Goal: Task Accomplishment & Management: Use online tool/utility

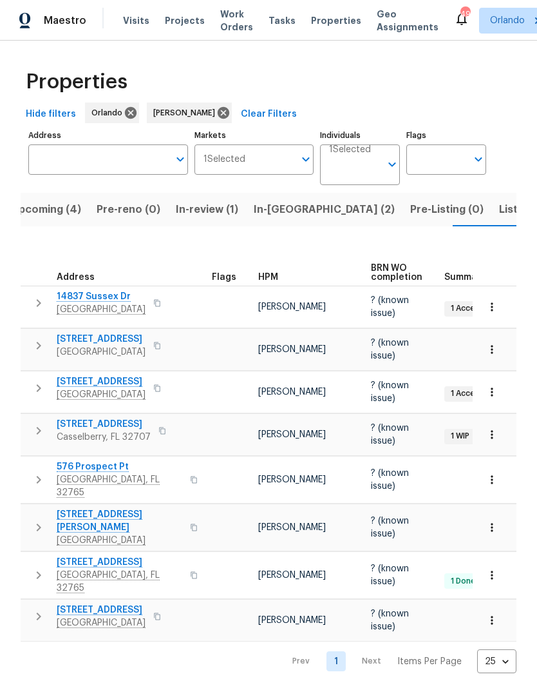
click at [499, 205] on span "Listed (9)" at bounding box center [523, 209] width 49 height 18
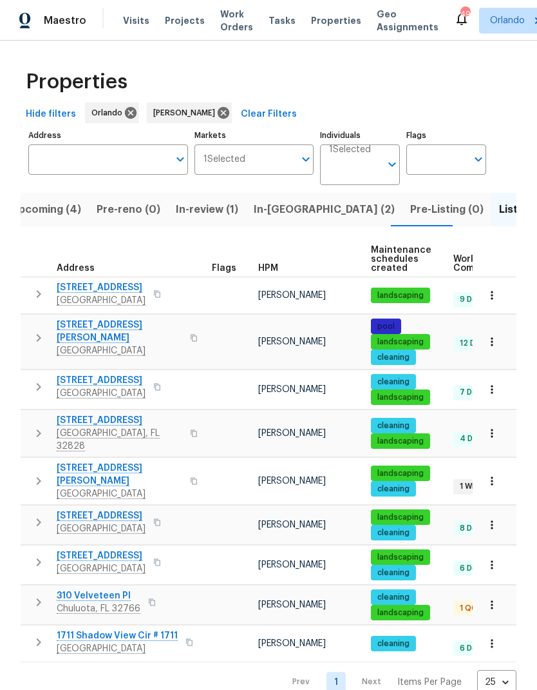
click at [104, 589] on span "310 Velveteen Pl" at bounding box center [99, 595] width 84 height 13
click at [284, 217] on span "In-reno (2)" at bounding box center [324, 209] width 141 height 18
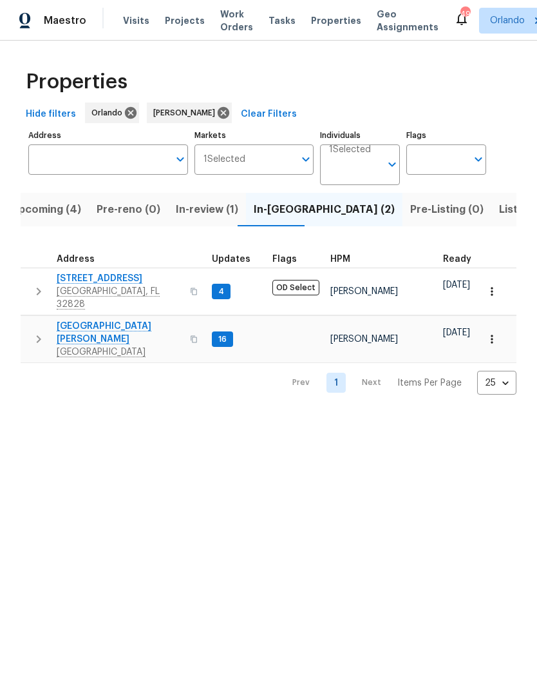
click at [124, 276] on span "[STREET_ADDRESS]" at bounding box center [120, 278] width 126 height 13
click at [108, 322] on span "7618 Brockbank Dr" at bounding box center [120, 333] width 126 height 26
click at [58, 218] on span "Upcoming (4)" at bounding box center [46, 209] width 70 height 18
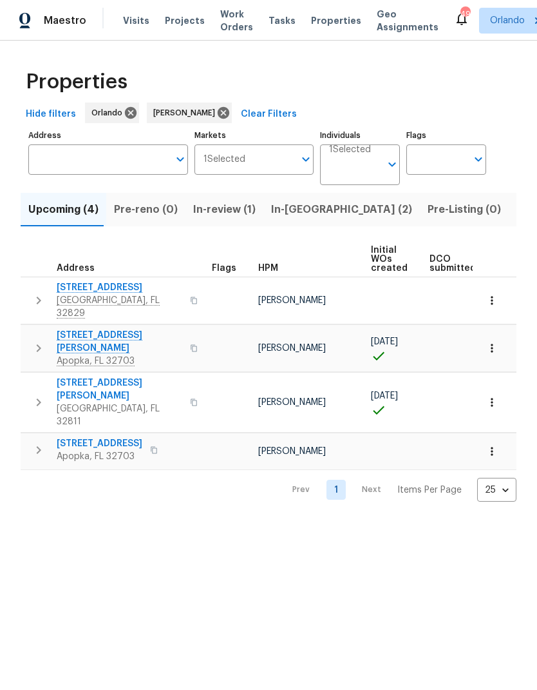
click at [302, 209] on span "In-reno (2)" at bounding box center [341, 209] width 141 height 18
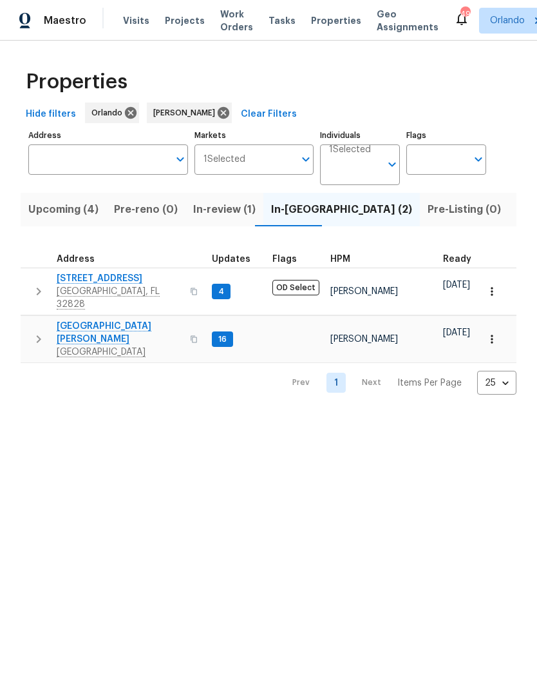
click at [114, 281] on span "[STREET_ADDRESS]" at bounding box center [120, 278] width 126 height 13
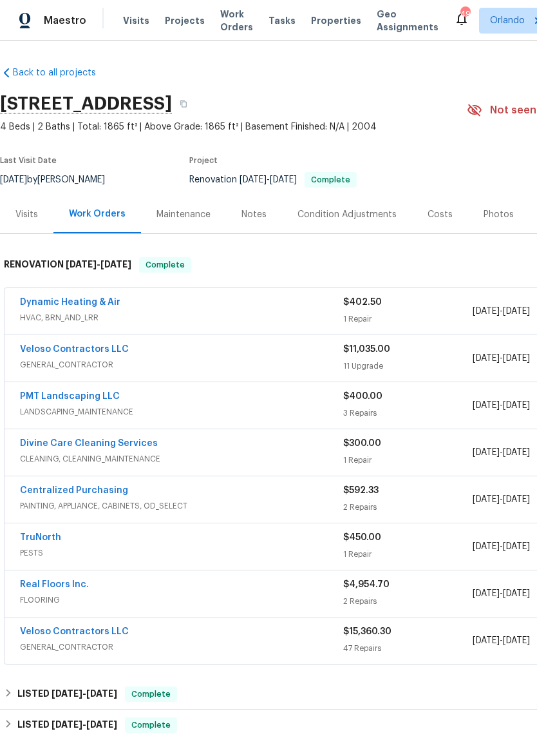
click at [102, 298] on link "Dynamic Heating & Air" at bounding box center [70, 302] width 101 height 9
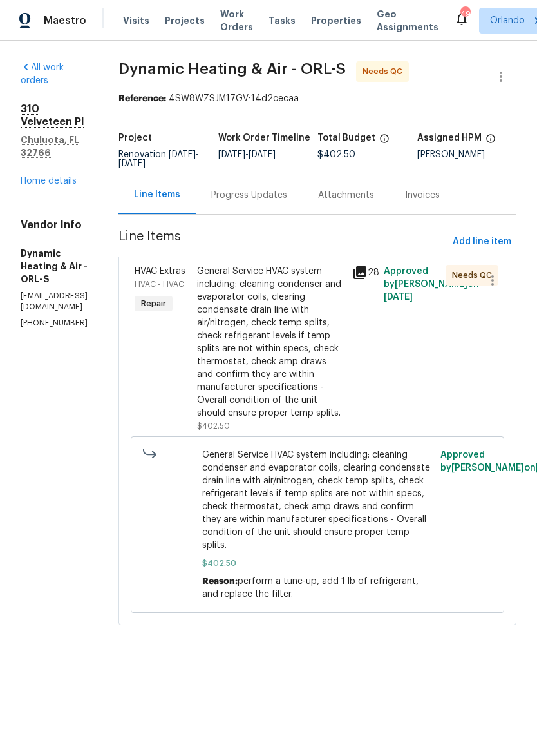
click at [287, 202] on div "Progress Updates" at bounding box center [249, 195] width 76 height 13
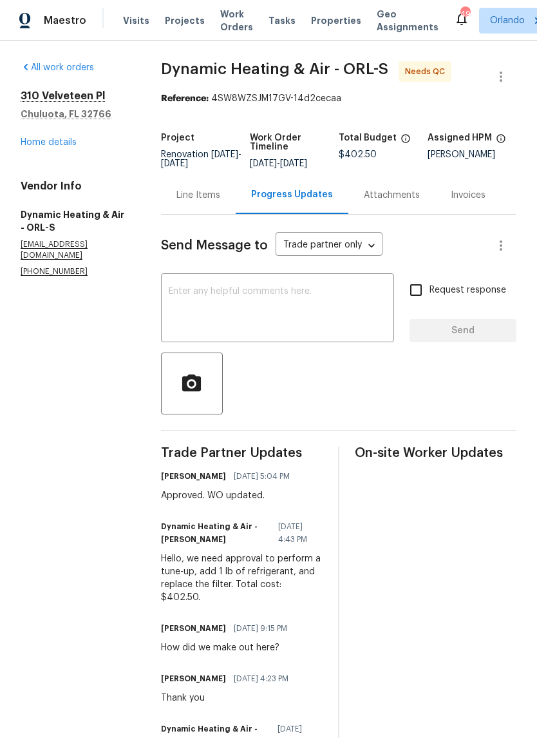
click at [46, 138] on link "Home details" at bounding box center [49, 142] width 56 height 9
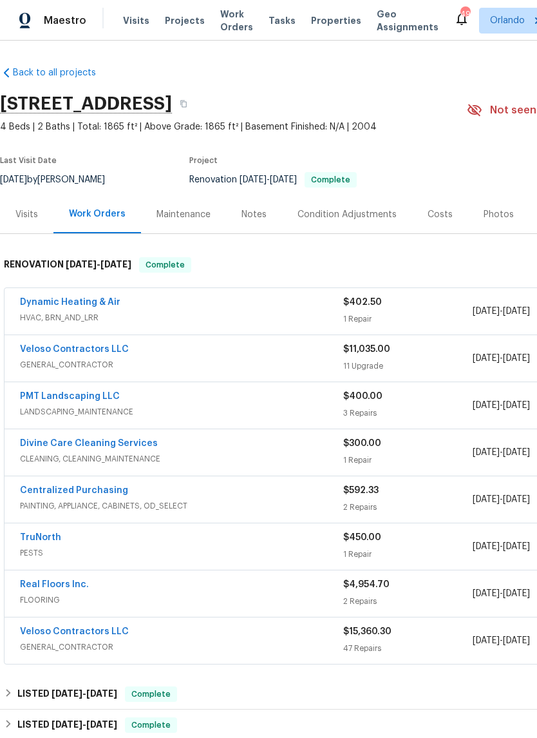
click at [97, 304] on link "Dynamic Heating & Air" at bounding box center [70, 302] width 101 height 9
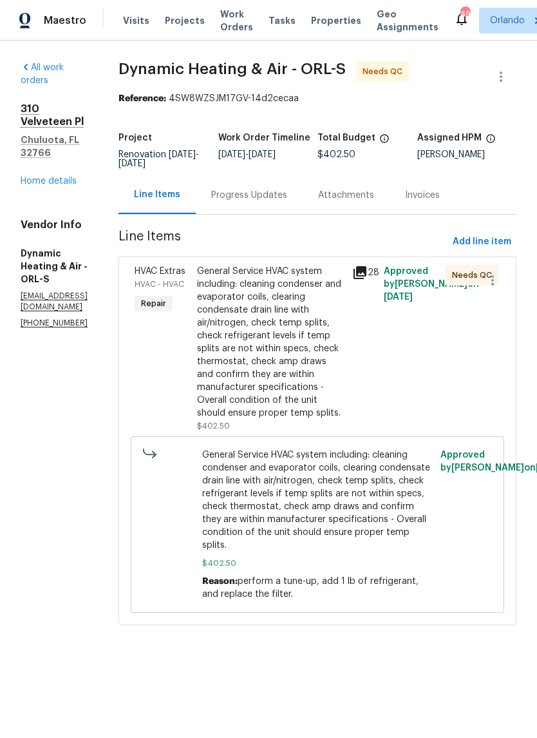
click at [304, 335] on div "General Service HVAC system including: cleaning condenser and evaporator coils,…" at bounding box center [271, 342] width 148 height 155
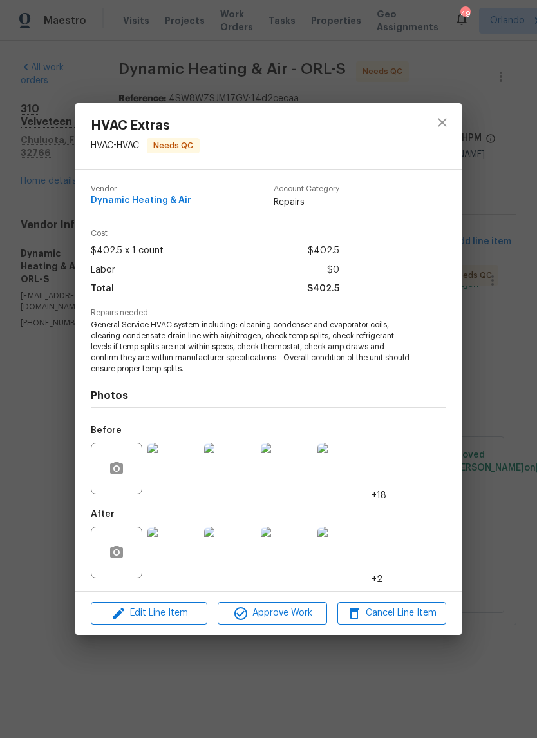
click at [296, 620] on span "Approve Work" at bounding box center [272, 613] width 101 height 16
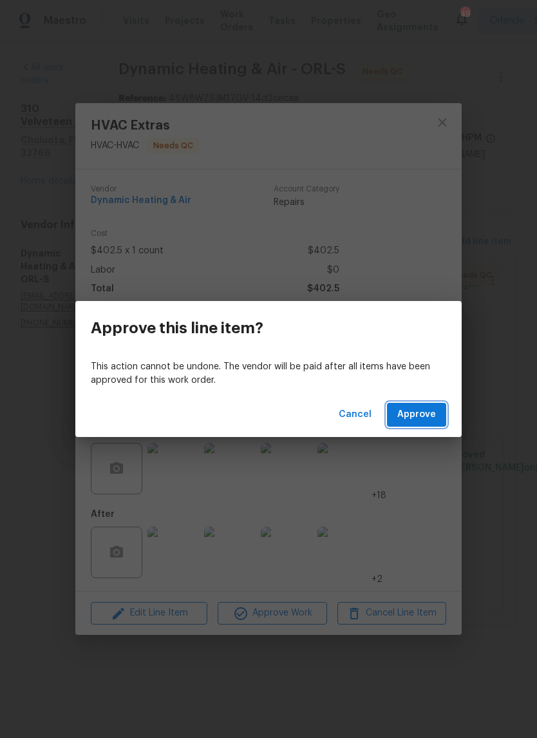
click at [421, 414] on span "Approve" at bounding box center [417, 415] width 39 height 16
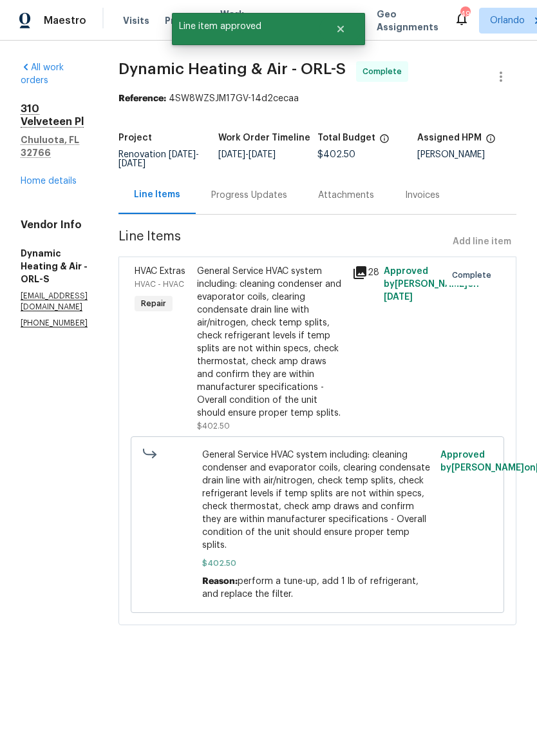
click at [51, 177] on link "Home details" at bounding box center [49, 181] width 56 height 9
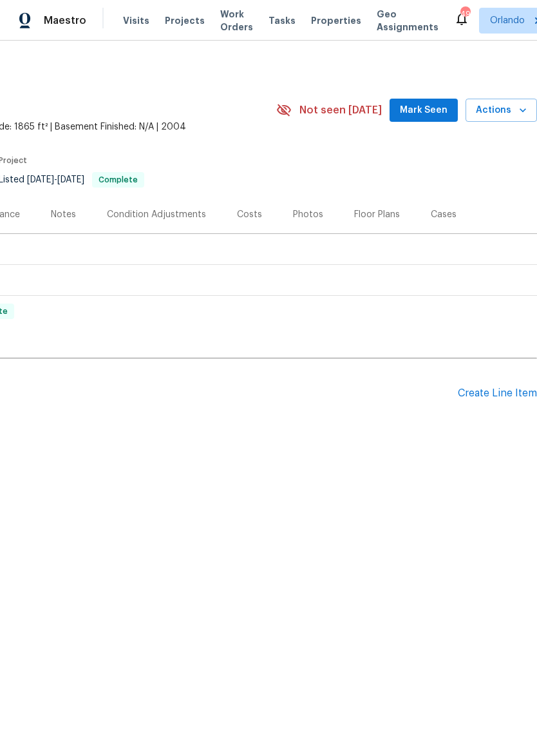
click at [427, 110] on span "Mark Seen" at bounding box center [424, 110] width 48 height 16
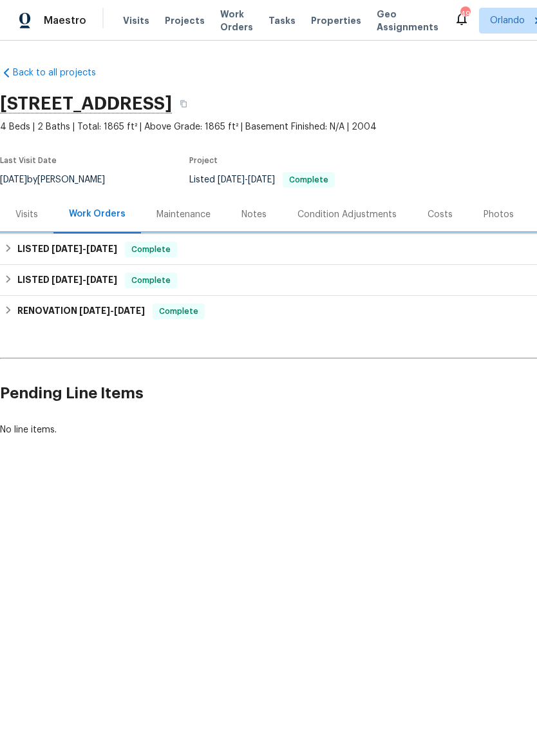
click at [111, 251] on span "8/12/25" at bounding box center [101, 248] width 31 height 9
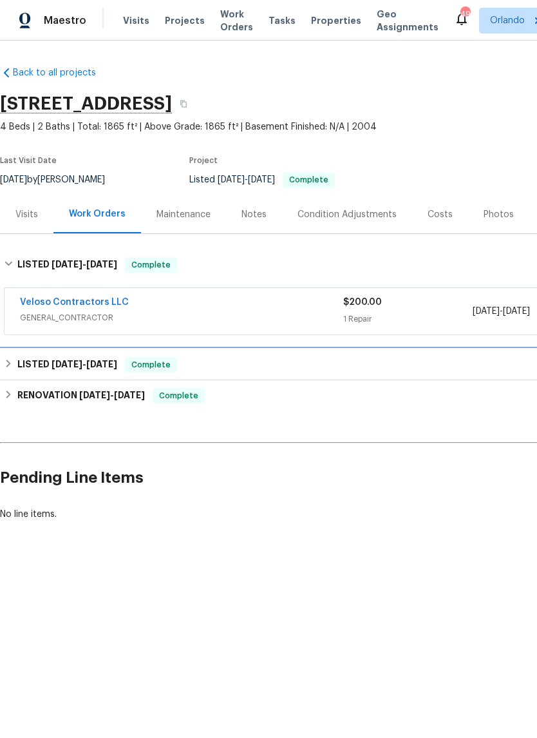
click at [50, 370] on h6 "LISTED 8/7/25 - 8/9/25" at bounding box center [67, 364] width 100 height 15
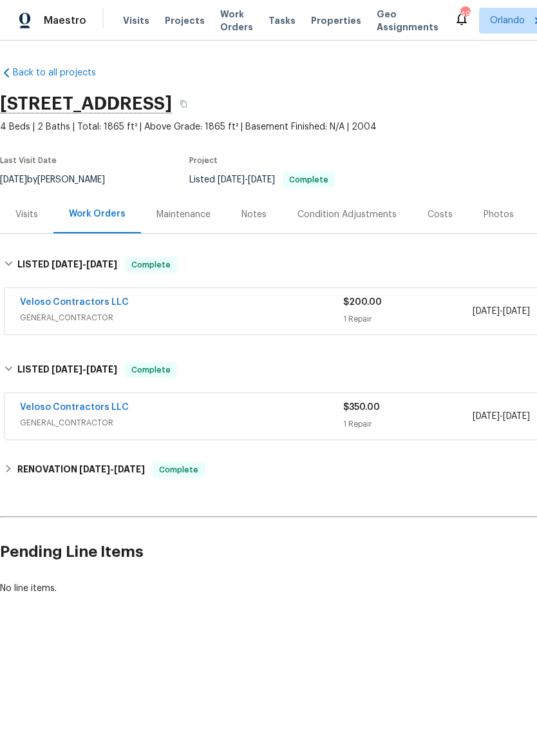
click at [50, 450] on div "Back to all projects 310 Velveteen Pl, Chuluota, FL 32766 4 Beds | 2 Baths | To…" at bounding box center [364, 330] width 728 height 549
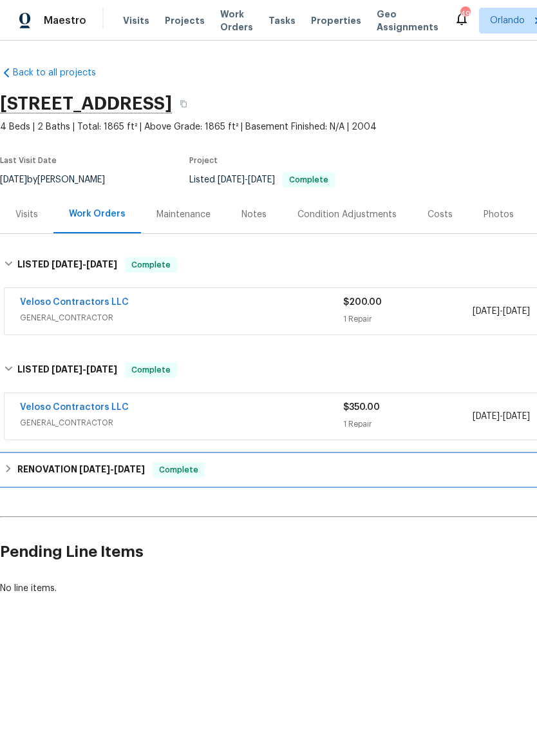
click at [323, 470] on div "RENOVATION 7/16/25 - 8/16/25 Complete" at bounding box center [364, 469] width 720 height 15
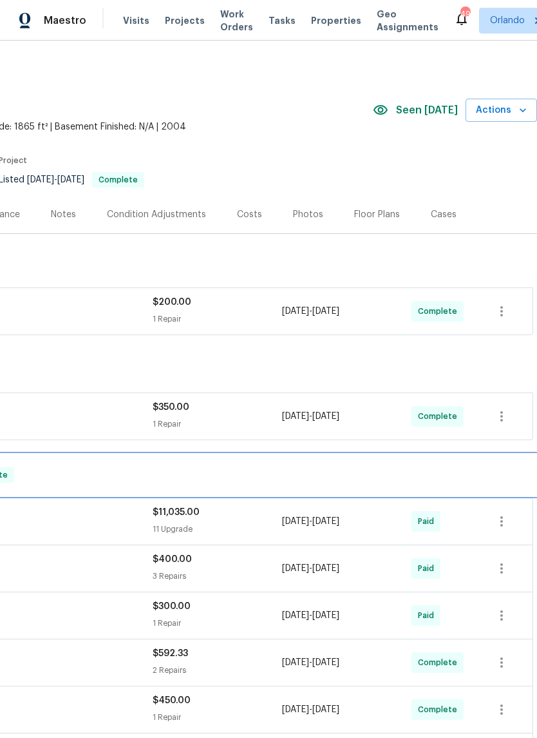
scroll to position [0, 191]
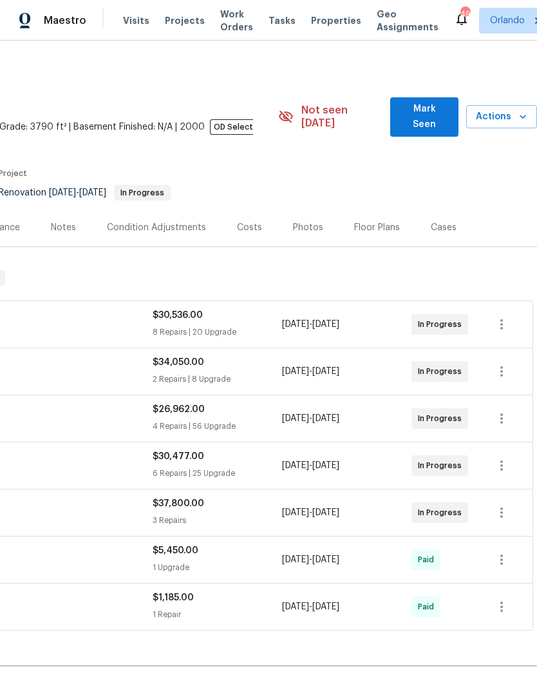
scroll to position [0, 191]
click at [443, 117] on span "Mark Seen" at bounding box center [424, 117] width 47 height 32
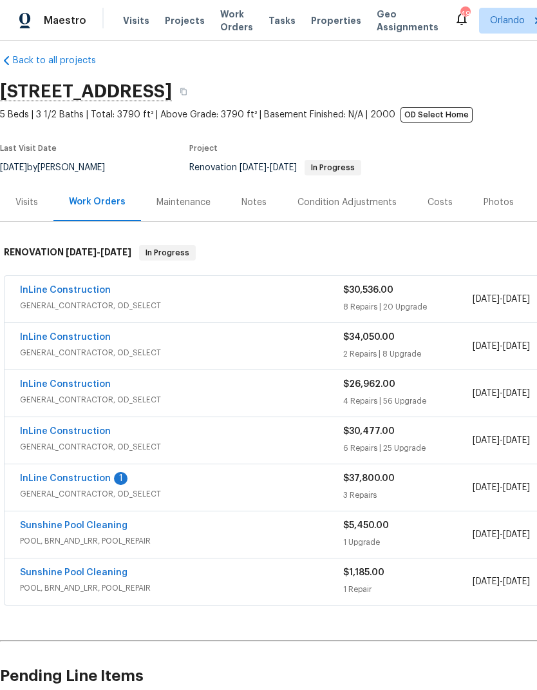
scroll to position [12, 0]
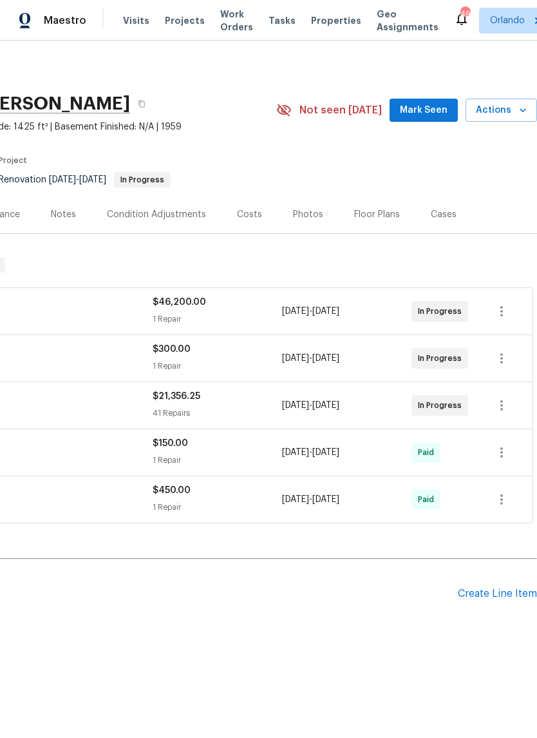
scroll to position [0, 191]
click at [429, 104] on span "Mark Seen" at bounding box center [424, 110] width 48 height 16
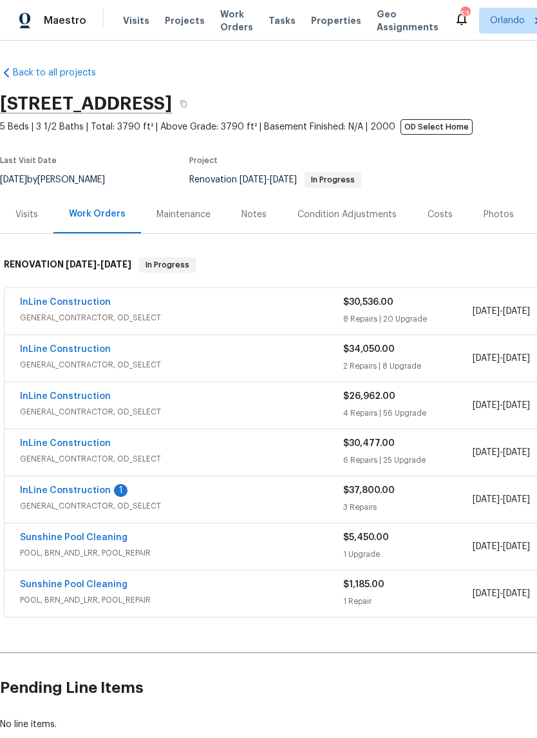
click at [84, 487] on link "InLine Construction" at bounding box center [65, 490] width 91 height 9
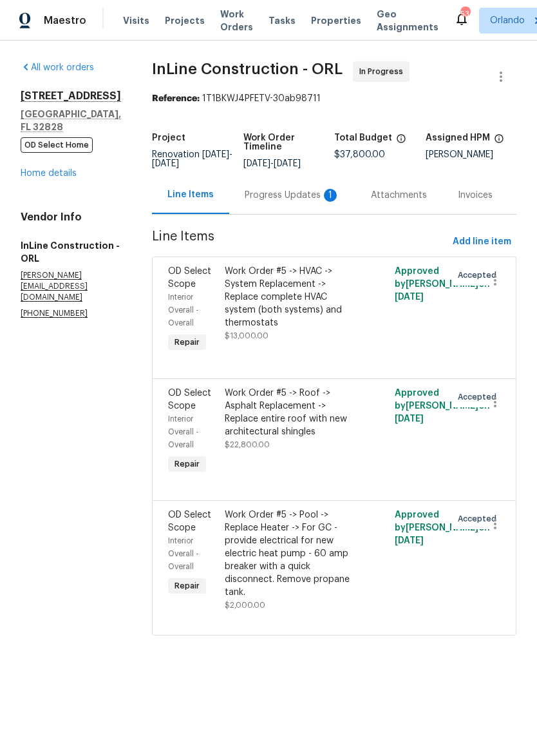
click at [312, 194] on div "Progress Updates 1" at bounding box center [292, 195] width 95 height 13
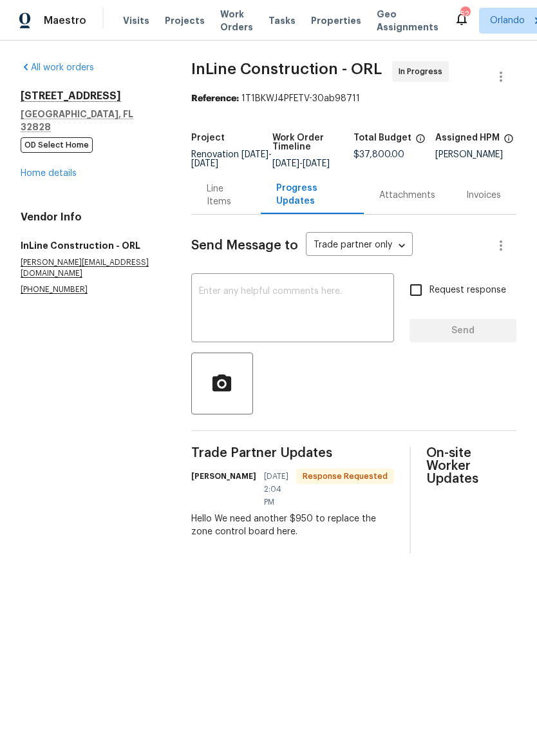
click at [220, 208] on div "Line Items" at bounding box center [226, 195] width 39 height 26
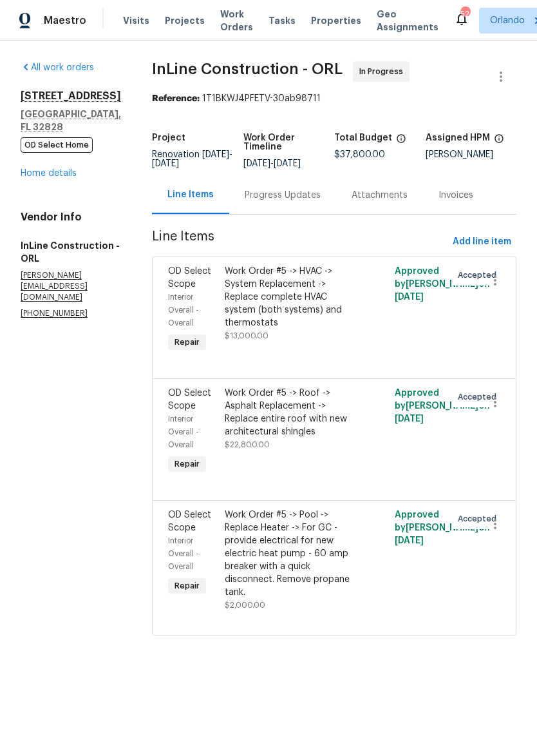
click at [287, 285] on div "Work Order #5 -> HVAC -> System Replacement -> Replace complete HVAC system (bo…" at bounding box center [292, 297] width 134 height 64
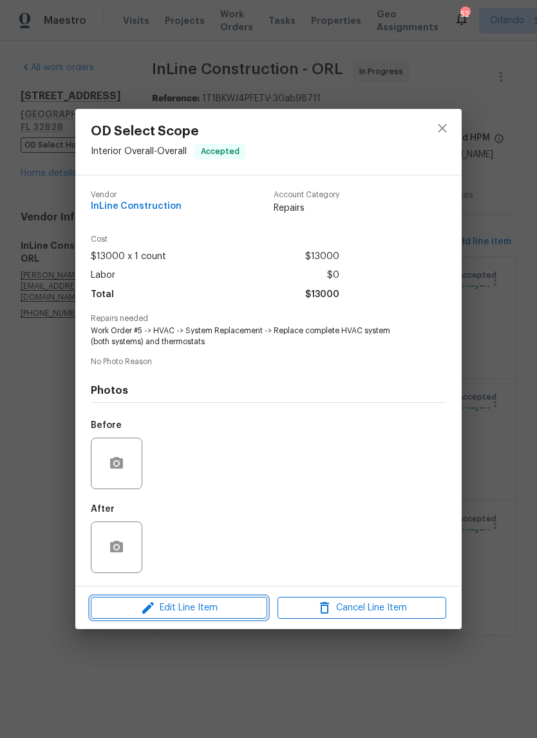
click at [239, 604] on span "Edit Line Item" at bounding box center [179, 608] width 169 height 16
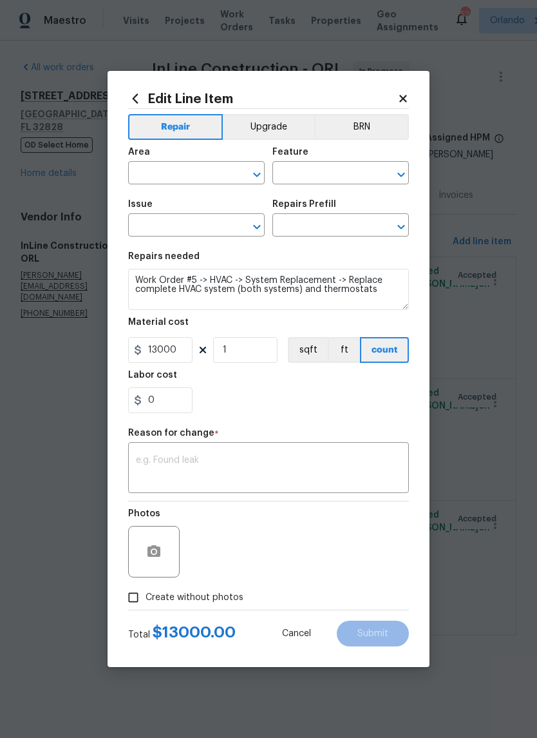
type input "Interior Overall"
type input "Overall"
type input "OD Select Scope"
type input "OD Select Scope $1.00"
click at [187, 347] on input "13000" at bounding box center [160, 350] width 64 height 26
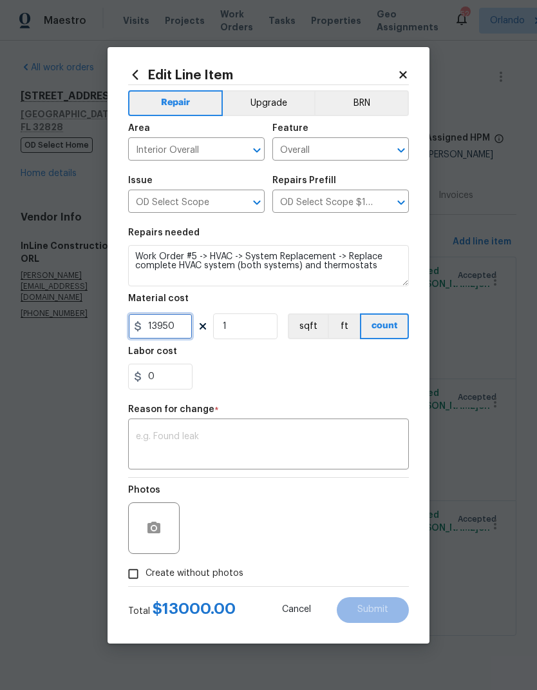
type input "13950"
click at [302, 416] on div "Reason for change *" at bounding box center [268, 413] width 281 height 17
click at [280, 440] on textarea at bounding box center [268, 445] width 265 height 27
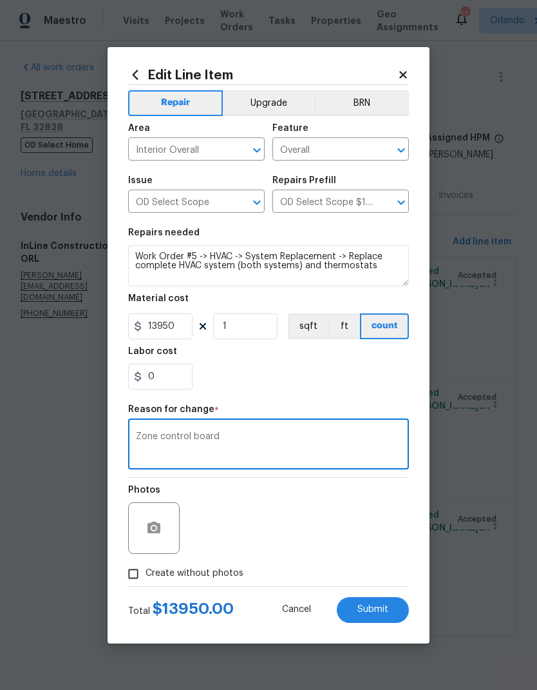
type textarea "Zone control board"
click at [389, 610] on button "Submit" at bounding box center [373, 610] width 72 height 26
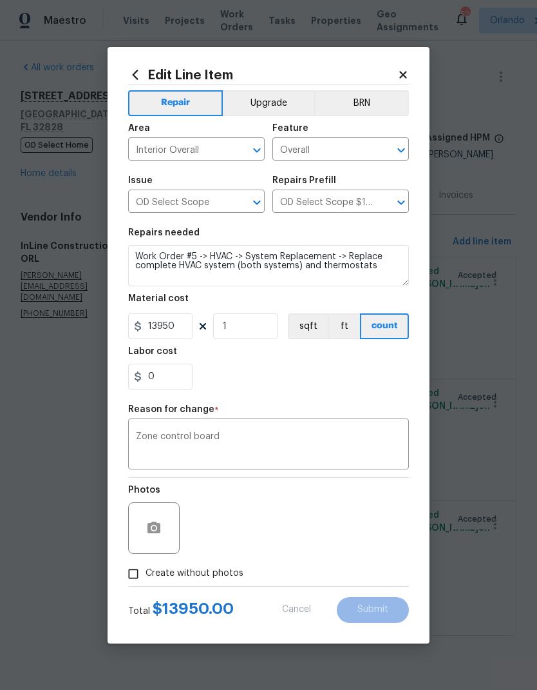
type input "13000"
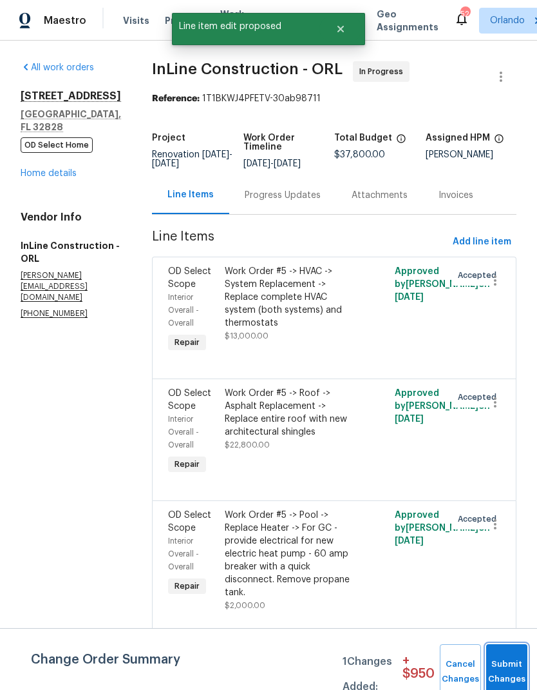
click at [508, 652] on button "Submit Changes" at bounding box center [507, 671] width 41 height 55
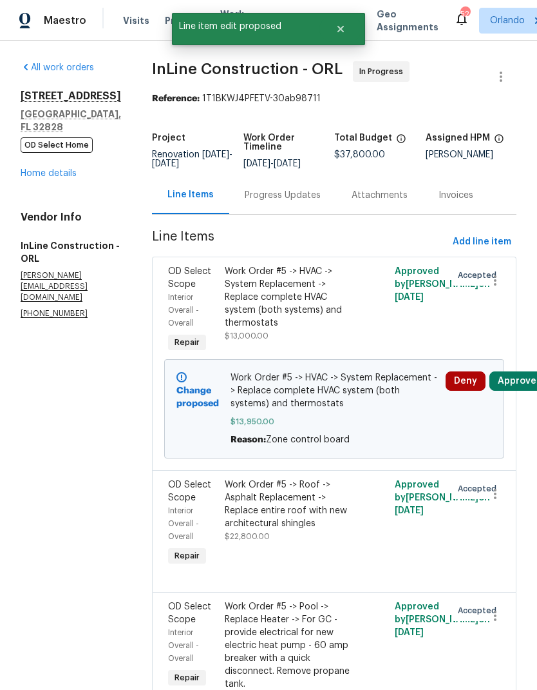
click at [523, 381] on button "Approve" at bounding box center [517, 380] width 55 height 19
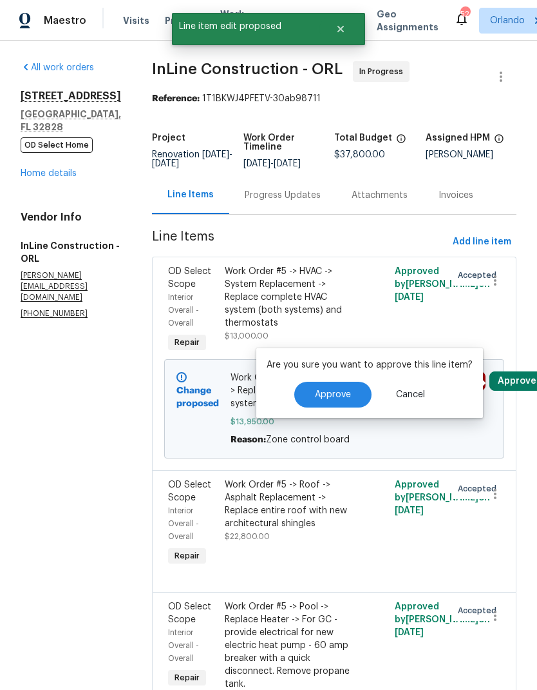
click at [343, 394] on span "Approve" at bounding box center [333, 395] width 36 height 10
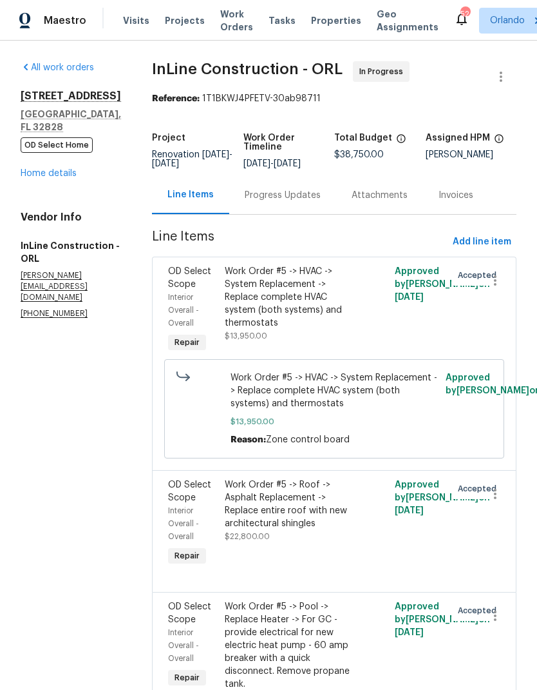
click at [298, 190] on div "Progress Updates" at bounding box center [283, 195] width 76 height 13
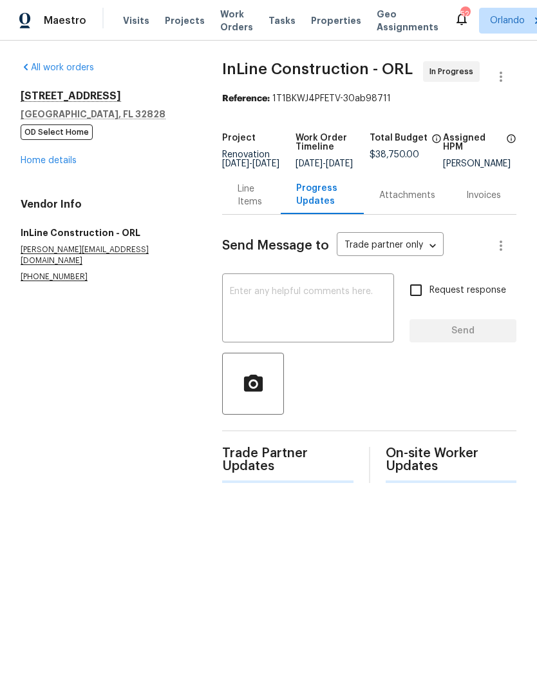
click at [317, 309] on textarea at bounding box center [308, 309] width 157 height 45
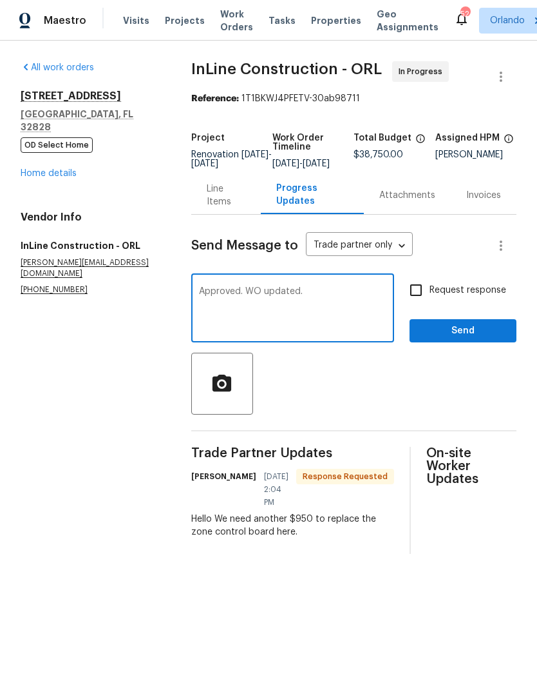
type textarea "Approved. WO updated."
click at [394, 386] on div at bounding box center [353, 383] width 325 height 62
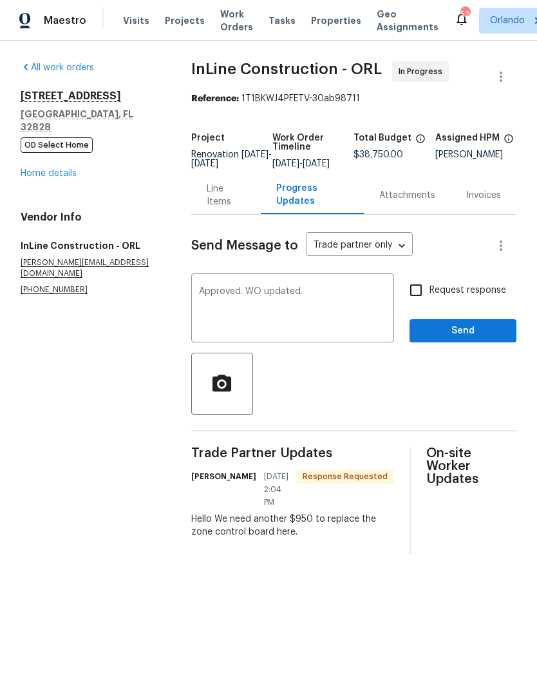
click at [425, 302] on input "Request response" at bounding box center [416, 289] width 27 height 27
click at [416, 301] on input "Request response" at bounding box center [416, 289] width 27 height 27
checkbox input "false"
click at [489, 339] on span "Send" at bounding box center [463, 331] width 86 height 16
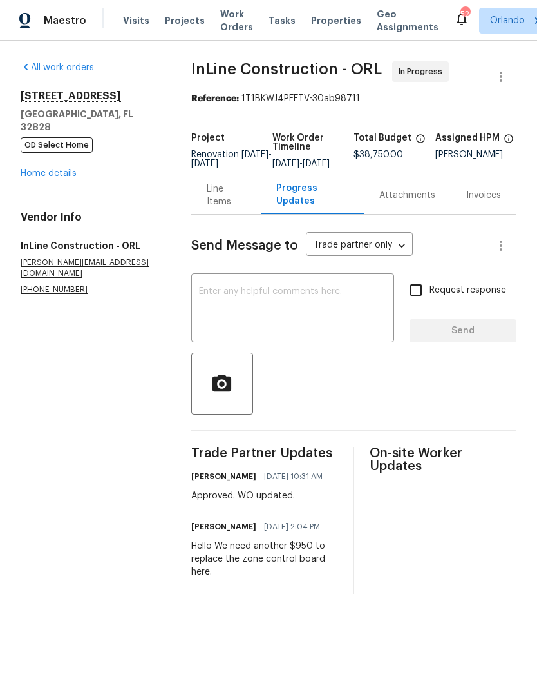
click at [65, 169] on link "Home details" at bounding box center [49, 173] width 56 height 9
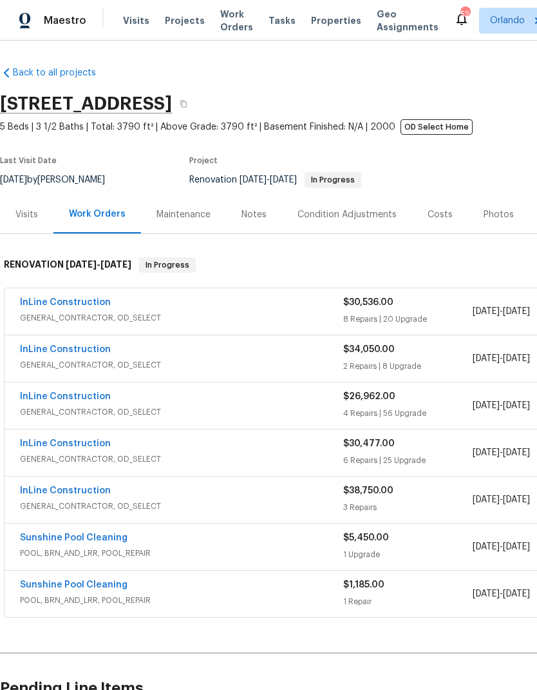
click at [86, 394] on link "InLine Construction" at bounding box center [65, 396] width 91 height 9
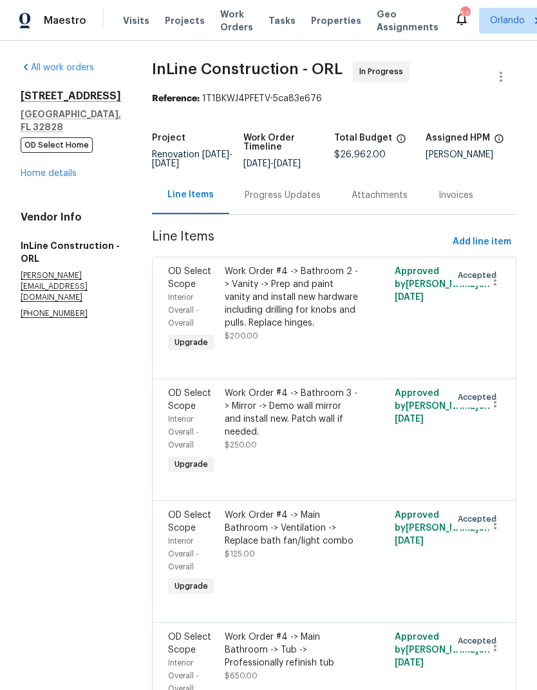
click at [63, 175] on link "Home details" at bounding box center [49, 173] width 56 height 9
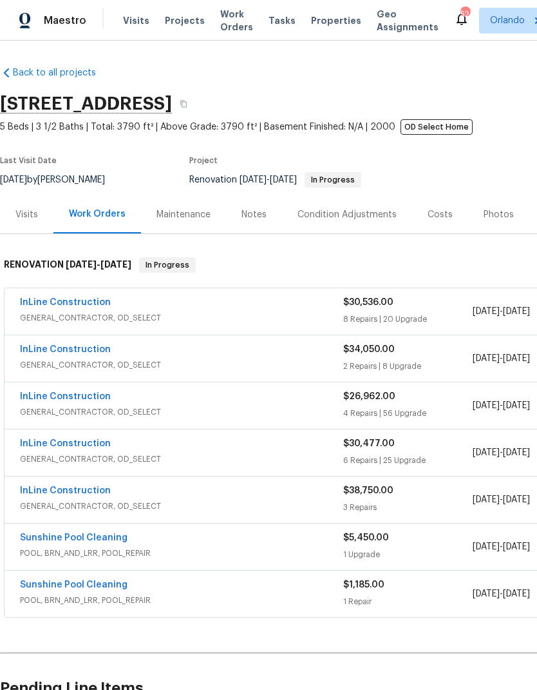
click at [440, 217] on div "Costs" at bounding box center [440, 214] width 25 height 13
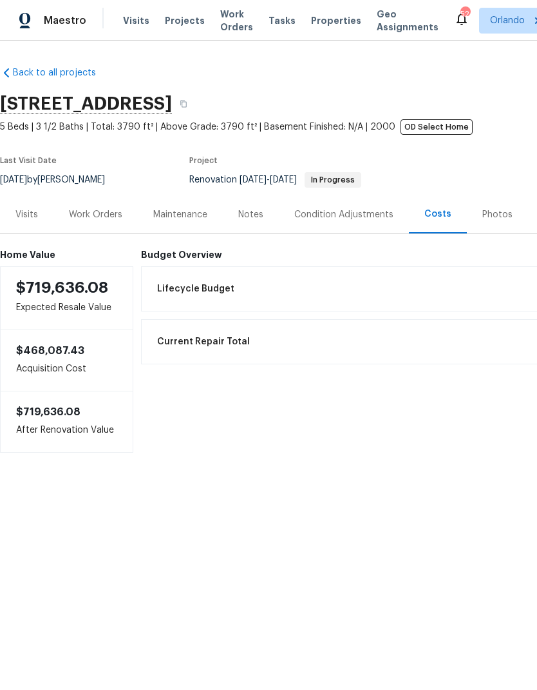
click at [106, 206] on div "Work Orders" at bounding box center [95, 214] width 84 height 38
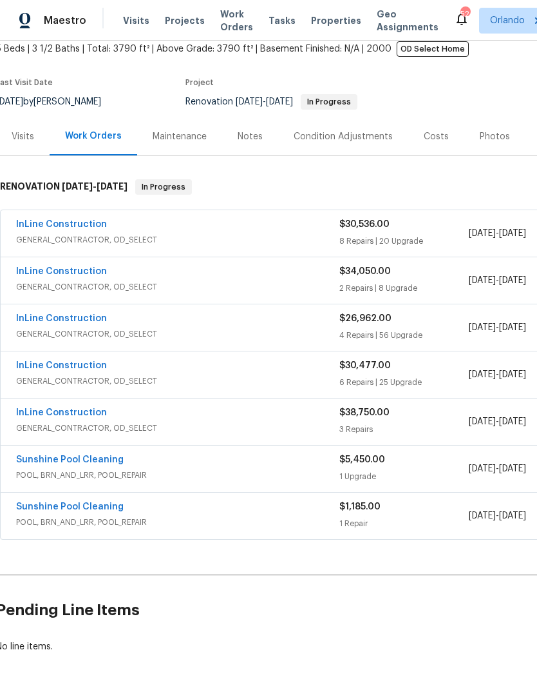
scroll to position [77, 4]
